Goal: Information Seeking & Learning: Learn about a topic

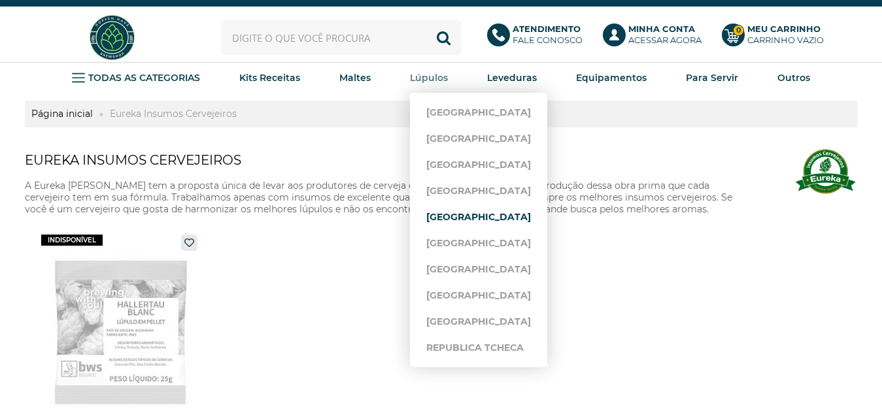
click at [462, 218] on link "[GEOGRAPHIC_DATA]" at bounding box center [478, 217] width 105 height 26
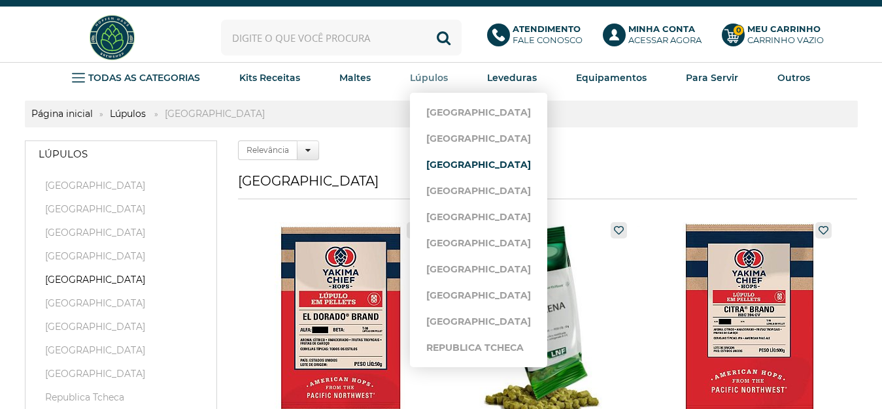
drag, startPoint x: 452, startPoint y: 163, endPoint x: 459, endPoint y: 163, distance: 7.9
click at [451, 163] on link "[GEOGRAPHIC_DATA]" at bounding box center [478, 165] width 105 height 26
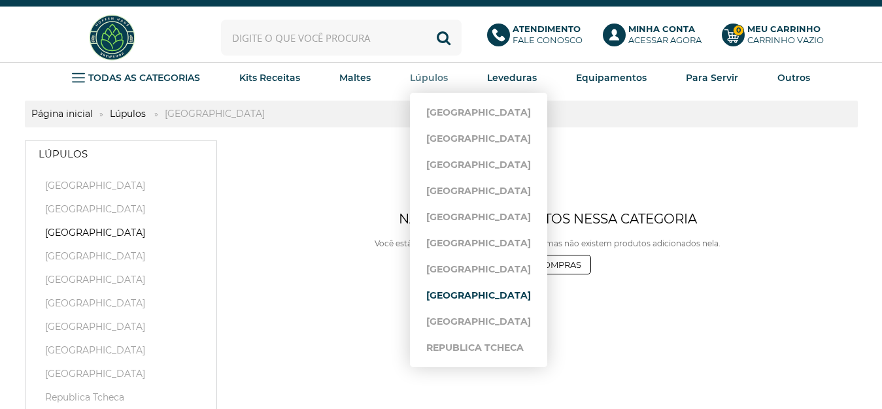
click at [481, 297] on link "[GEOGRAPHIC_DATA]" at bounding box center [478, 295] width 105 height 26
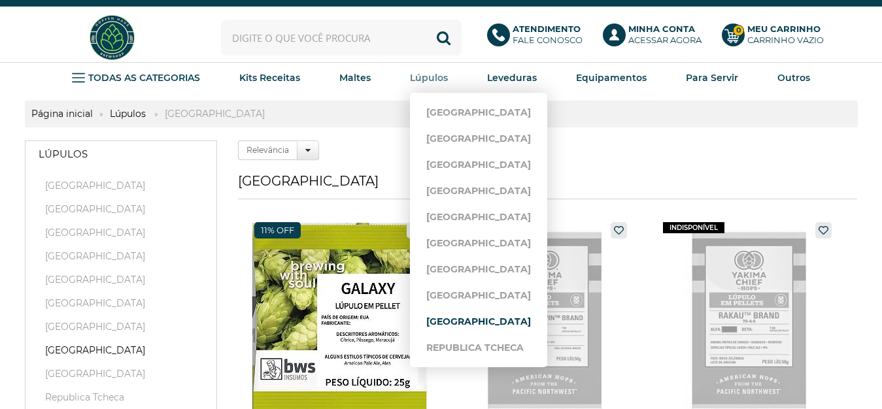
click at [465, 318] on link "[GEOGRAPHIC_DATA]" at bounding box center [478, 321] width 105 height 26
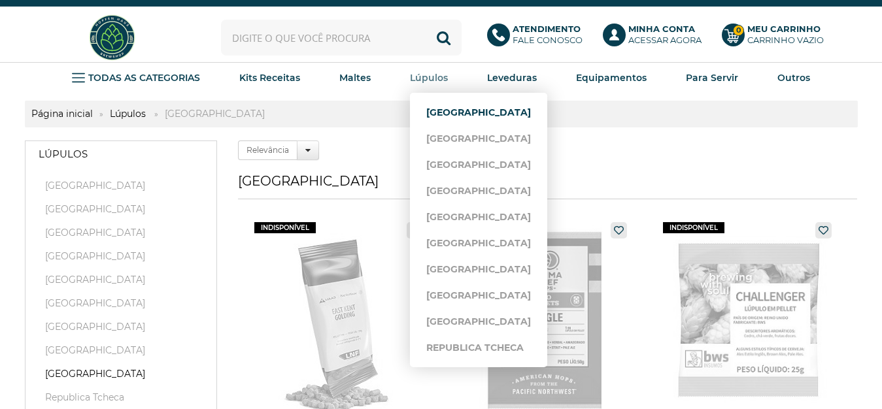
click at [448, 112] on link "[GEOGRAPHIC_DATA]" at bounding box center [478, 112] width 105 height 26
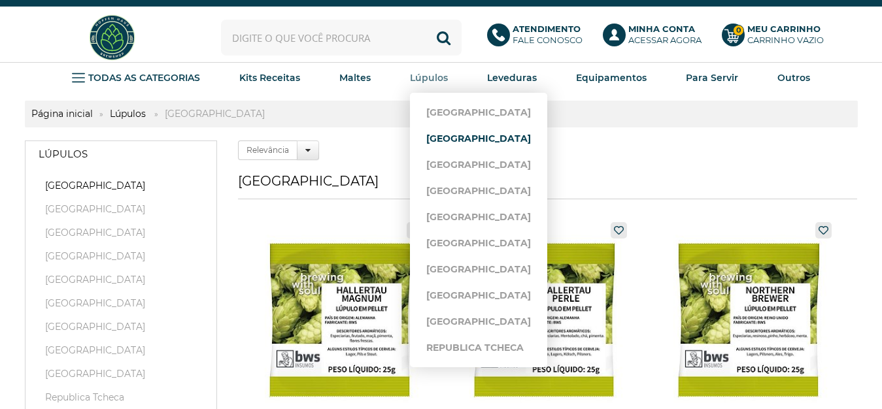
click at [465, 138] on link "[GEOGRAPHIC_DATA]" at bounding box center [478, 138] width 105 height 26
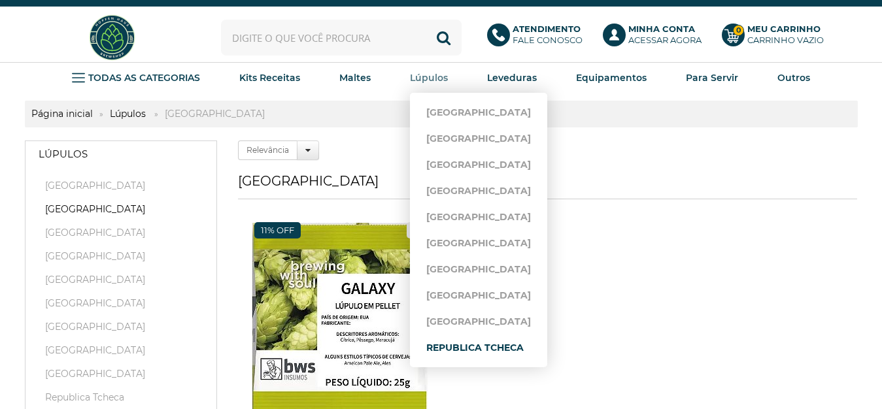
click at [475, 346] on link "Republica Tcheca" at bounding box center [478, 348] width 105 height 26
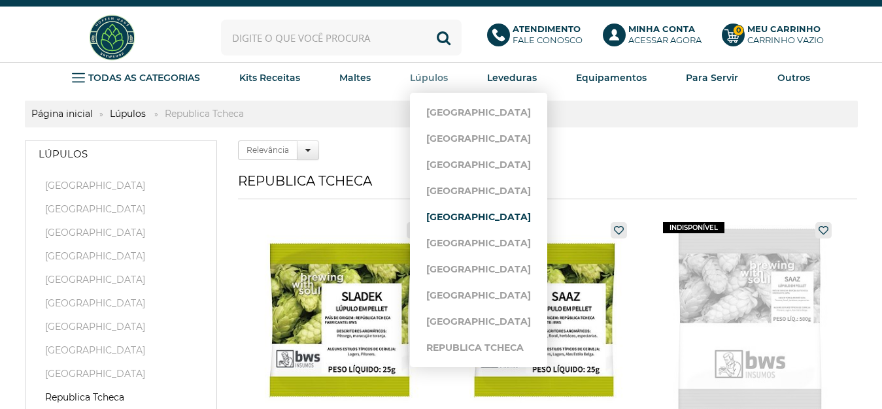
click at [482, 217] on link "[GEOGRAPHIC_DATA]" at bounding box center [478, 217] width 105 height 26
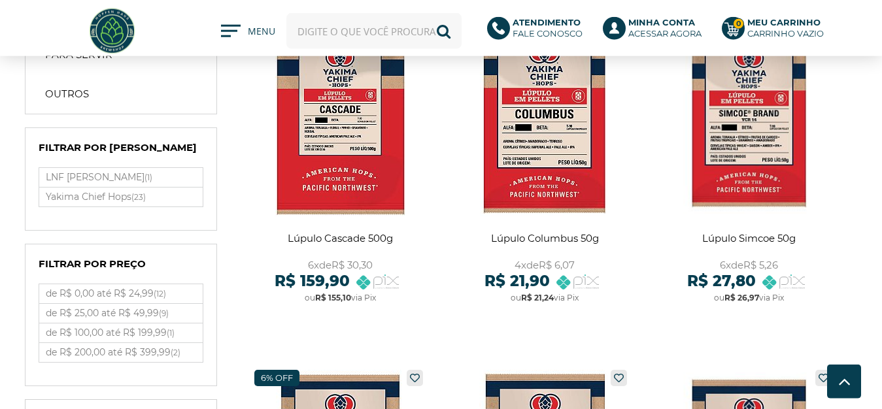
scroll to position [467, 0]
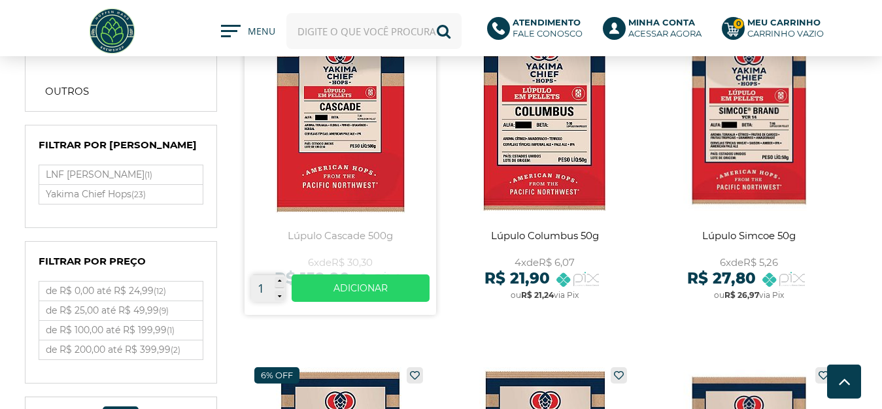
click at [348, 151] on link at bounding box center [339, 163] width 191 height 304
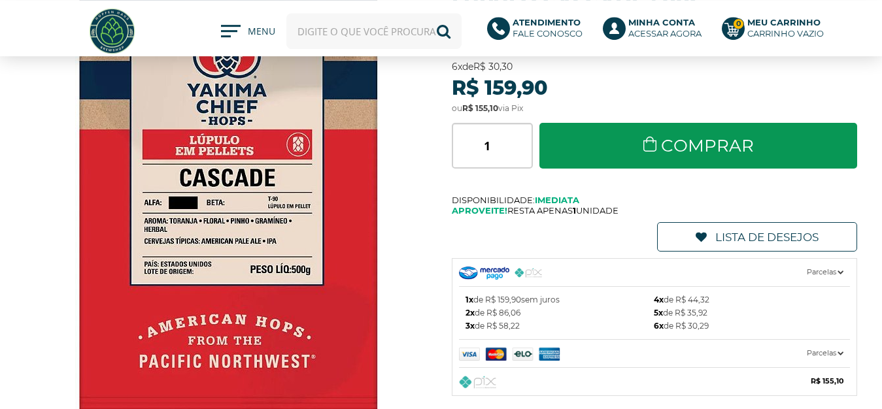
scroll to position [133, 0]
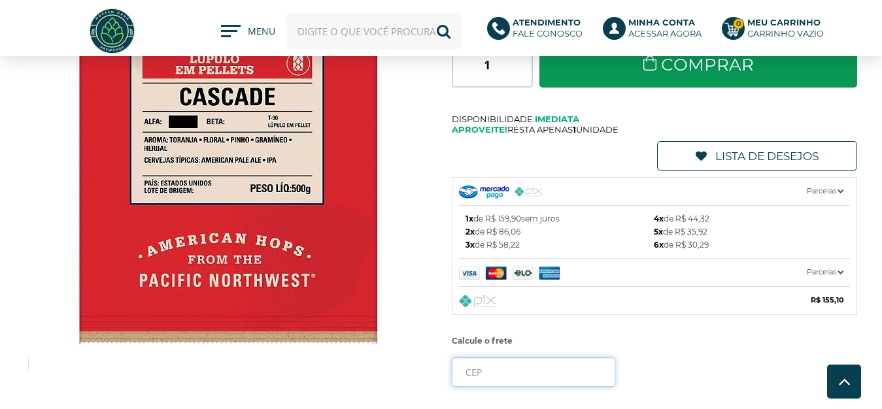
click at [488, 372] on input "tel" at bounding box center [533, 371] width 163 height 29
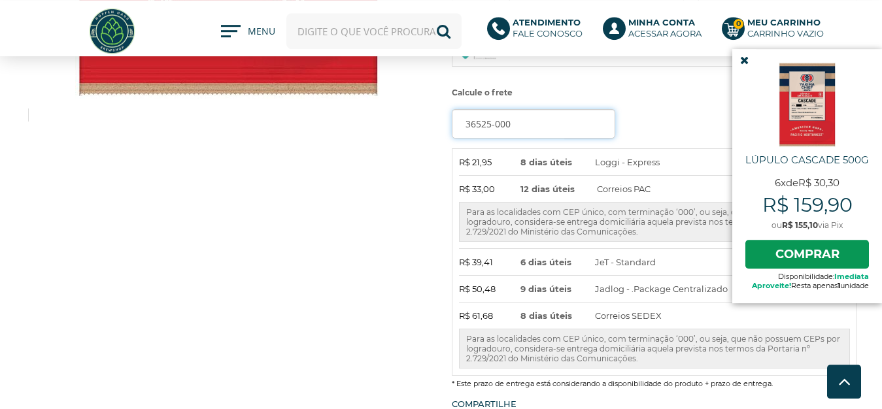
scroll to position [400, 0]
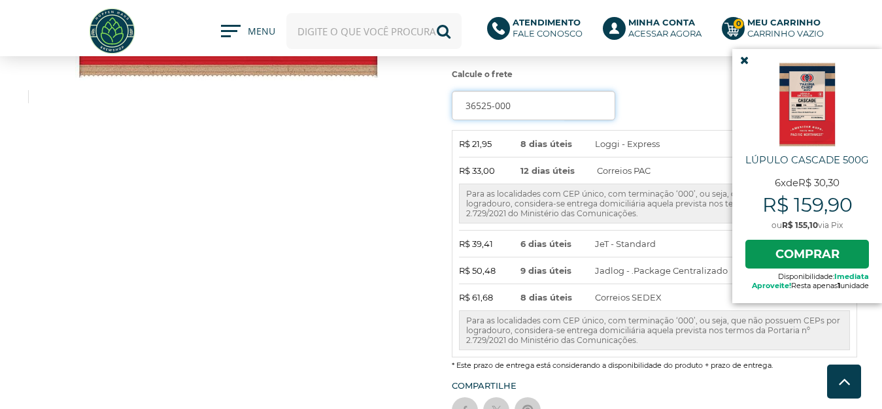
type input "36525-000"
click at [750, 61] on link at bounding box center [744, 60] width 24 height 22
